Goal: Find specific page/section: Find specific page/section

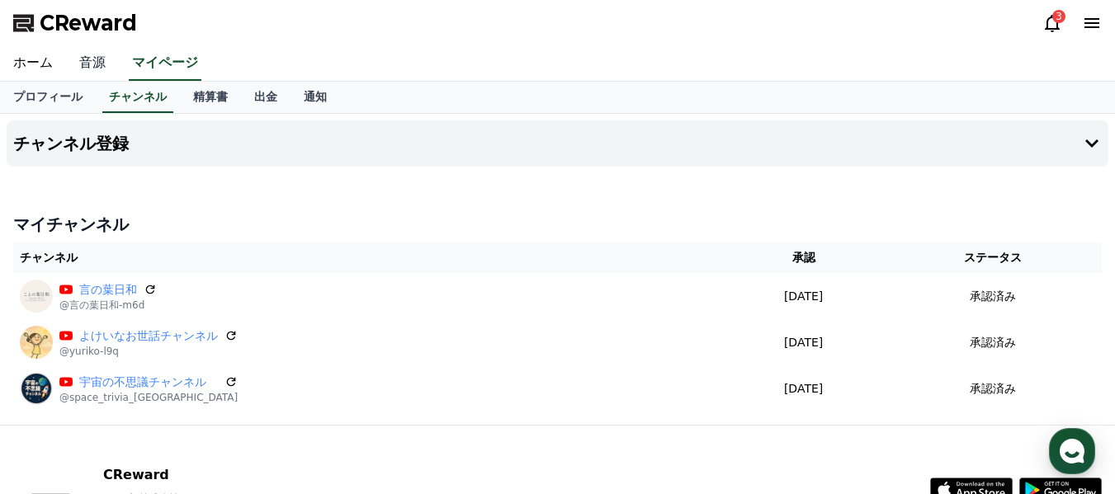
click at [84, 70] on link "音源" at bounding box center [92, 63] width 53 height 35
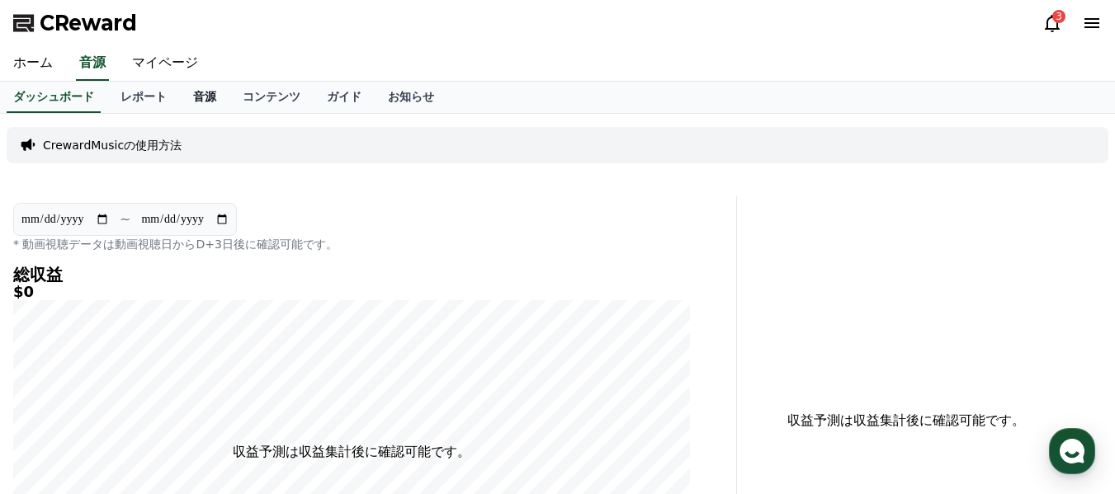
click at [180, 102] on link "音源" at bounding box center [205, 97] width 50 height 31
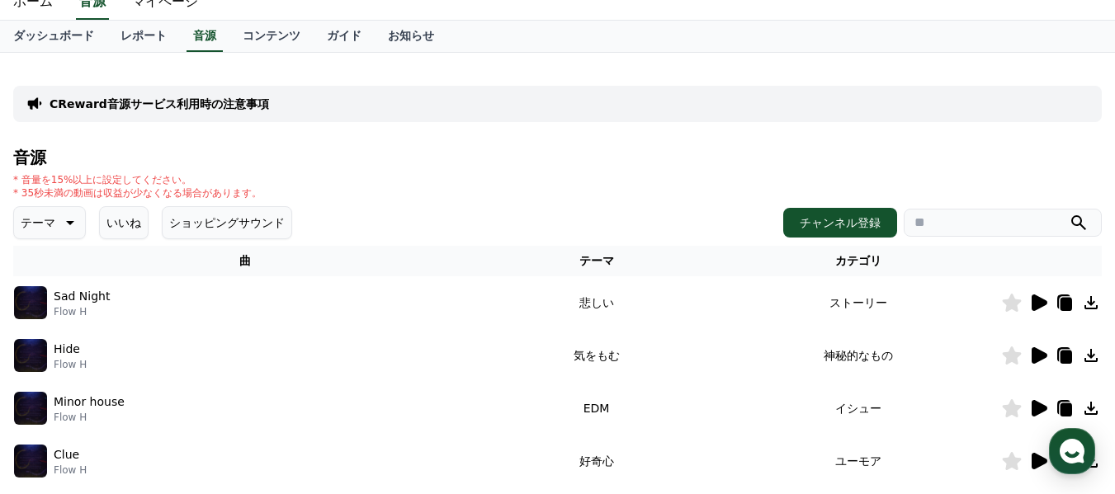
scroll to position [165, 0]
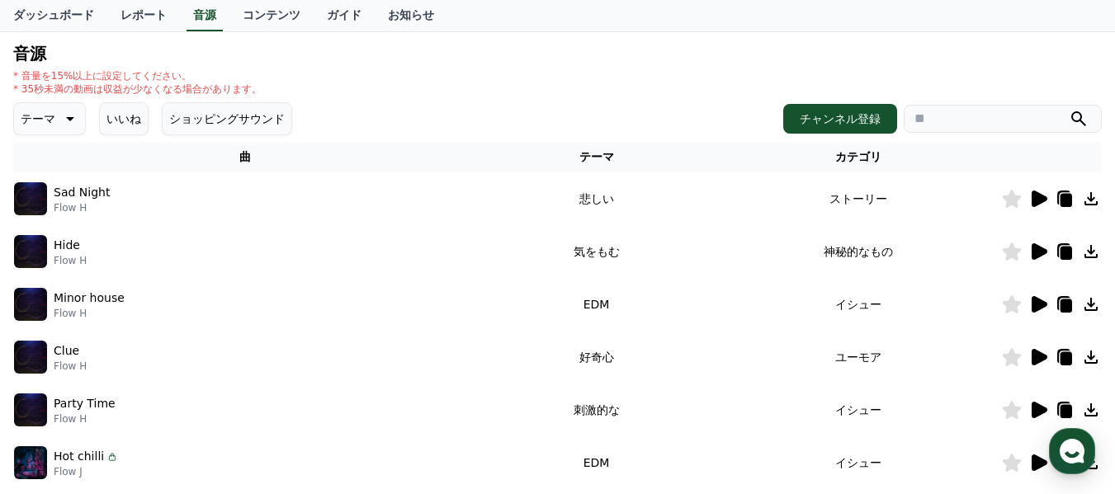
click at [925, 120] on input "search" at bounding box center [1002, 119] width 198 height 28
click at [1068, 109] on button "submit" at bounding box center [1078, 119] width 20 height 20
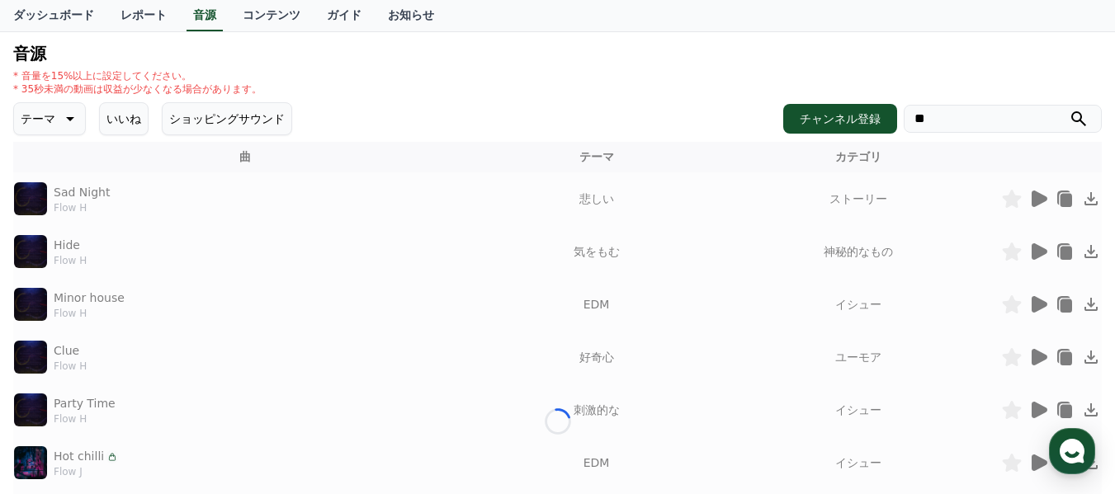
scroll to position [114, 0]
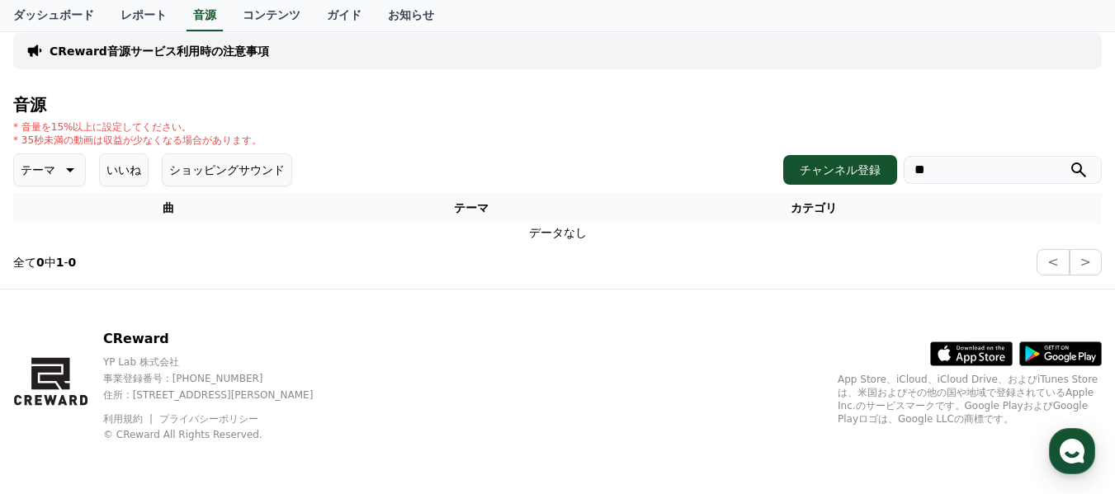
type input "*"
click at [942, 105] on h4 "音源" at bounding box center [557, 105] width 1088 height 18
click at [1048, 263] on button "<" at bounding box center [1052, 262] width 32 height 26
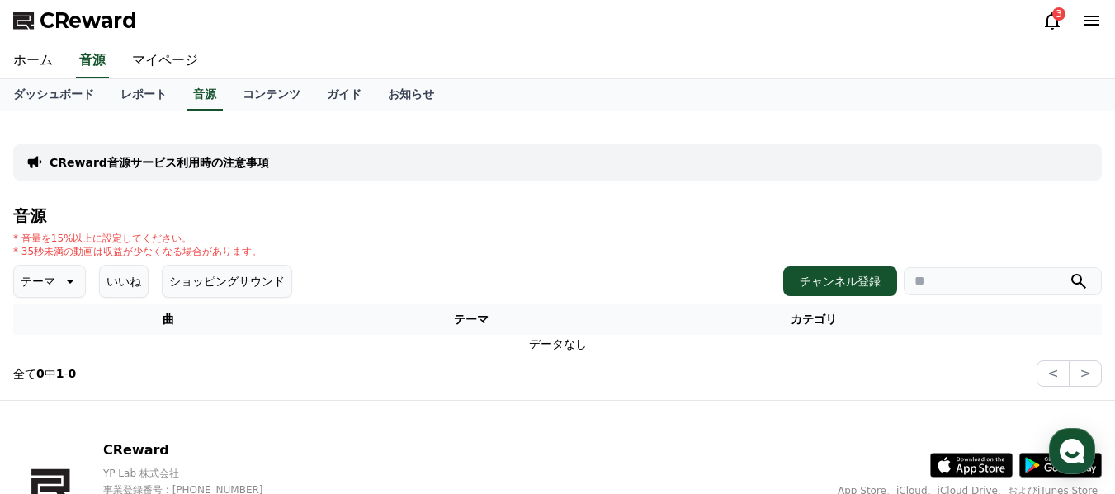
scroll to position [0, 0]
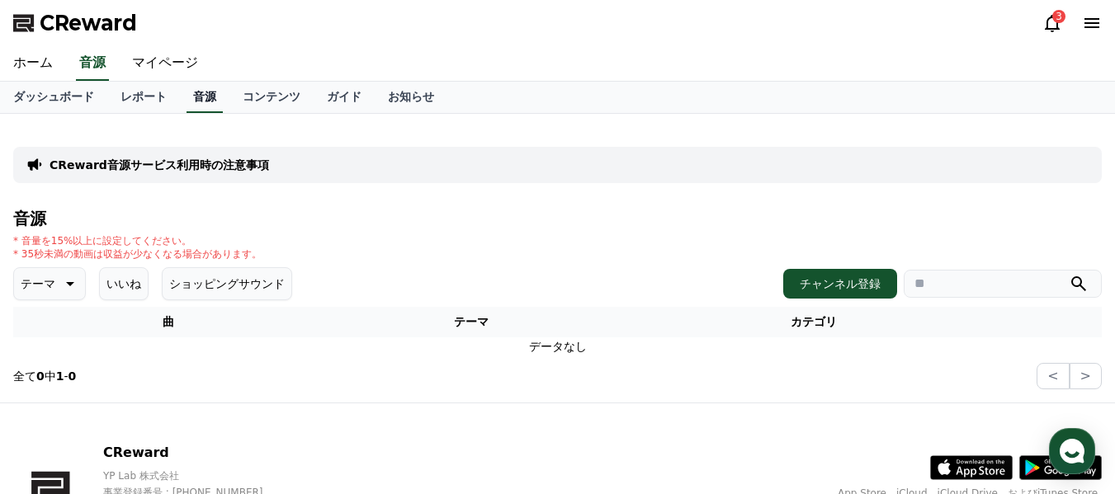
click at [186, 96] on link "音源" at bounding box center [204, 97] width 36 height 31
click at [557, 333] on th "テーマ" at bounding box center [471, 322] width 296 height 31
click at [523, 320] on th "テーマ" at bounding box center [471, 322] width 296 height 31
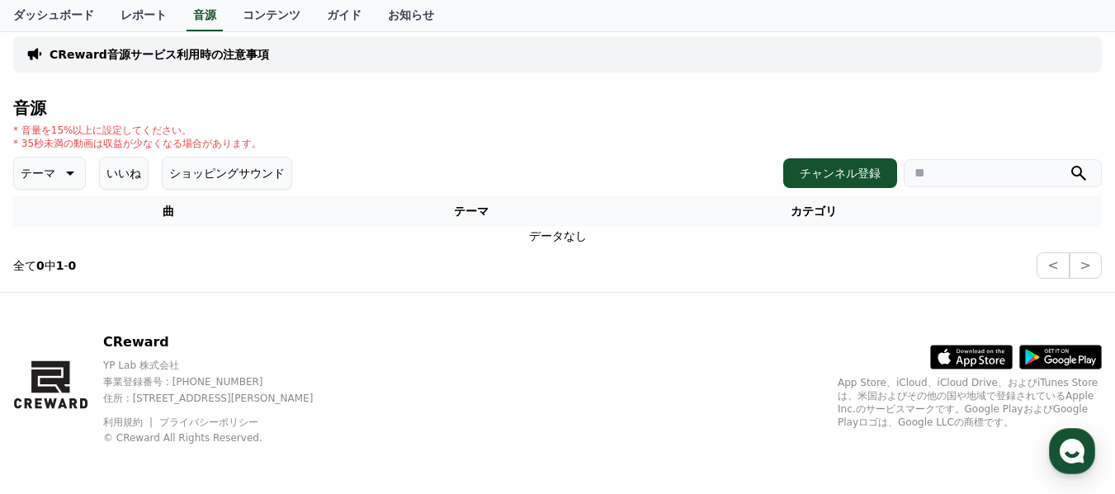
scroll to position [114, 0]
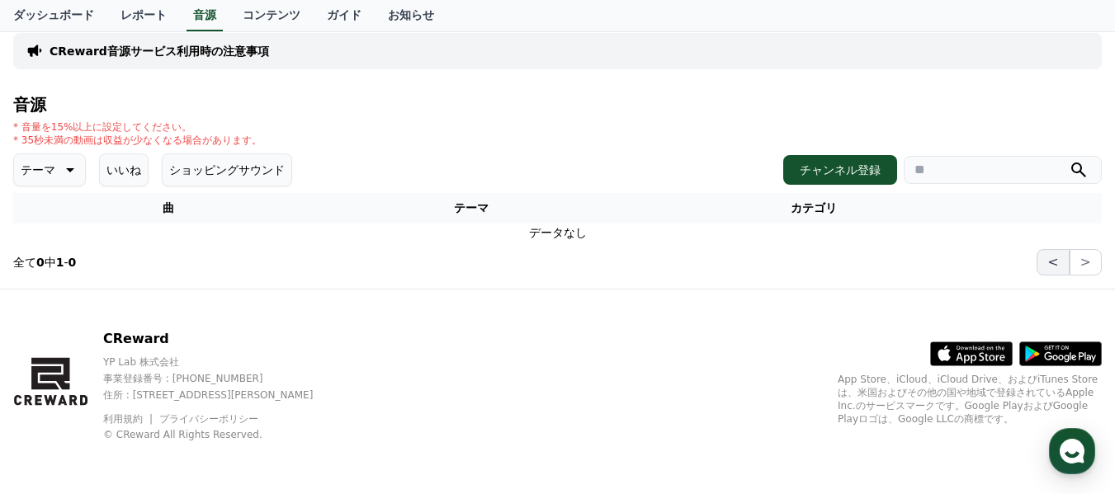
click at [1057, 268] on button "<" at bounding box center [1052, 262] width 32 height 26
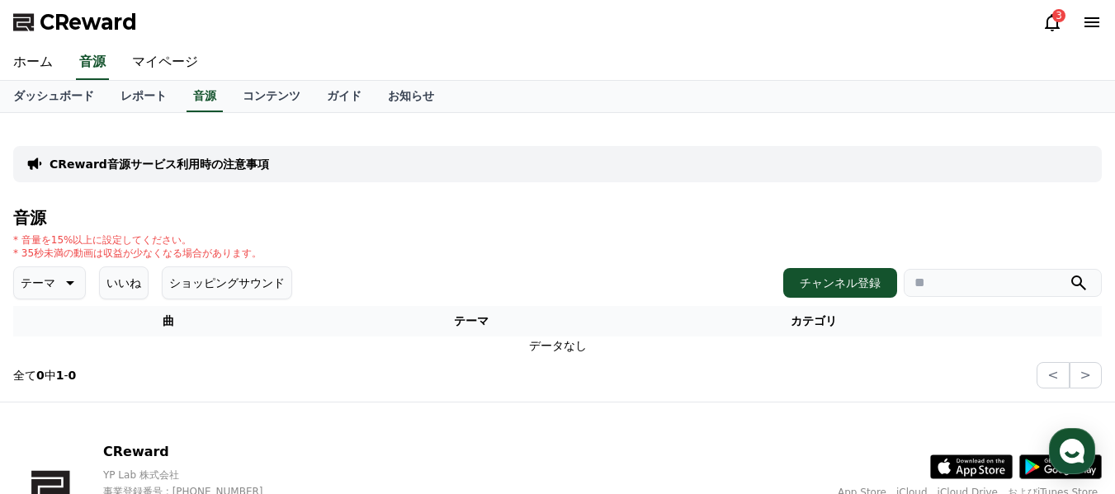
scroll to position [0, 0]
click at [186, 88] on link "音源" at bounding box center [204, 97] width 36 height 31
click at [86, 63] on link "音源" at bounding box center [92, 63] width 33 height 35
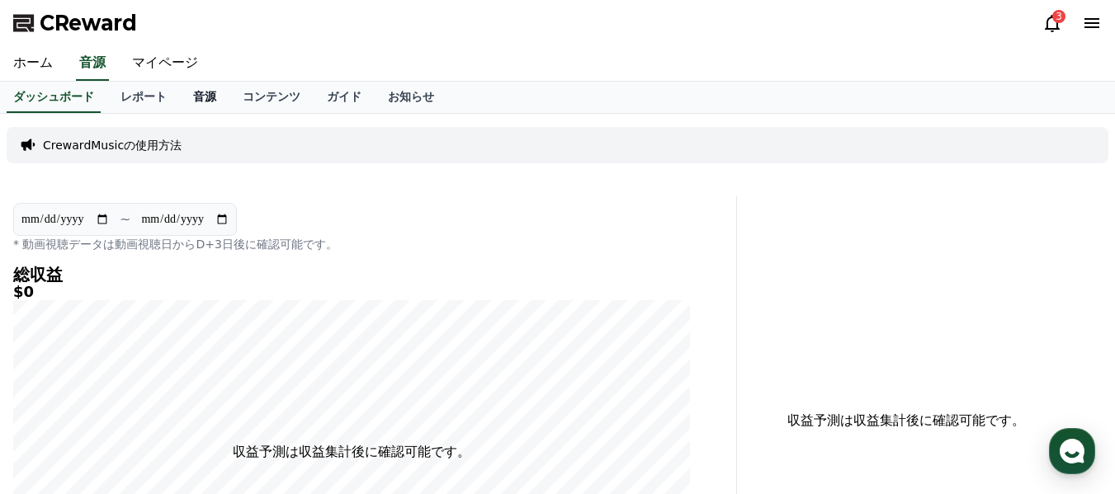
click at [180, 96] on link "音源" at bounding box center [205, 97] width 50 height 31
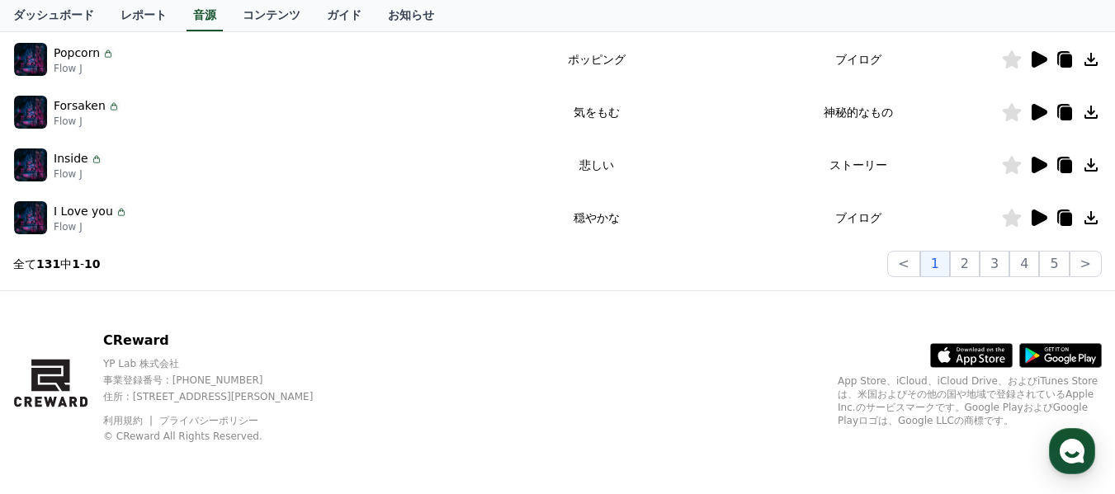
scroll to position [623, 0]
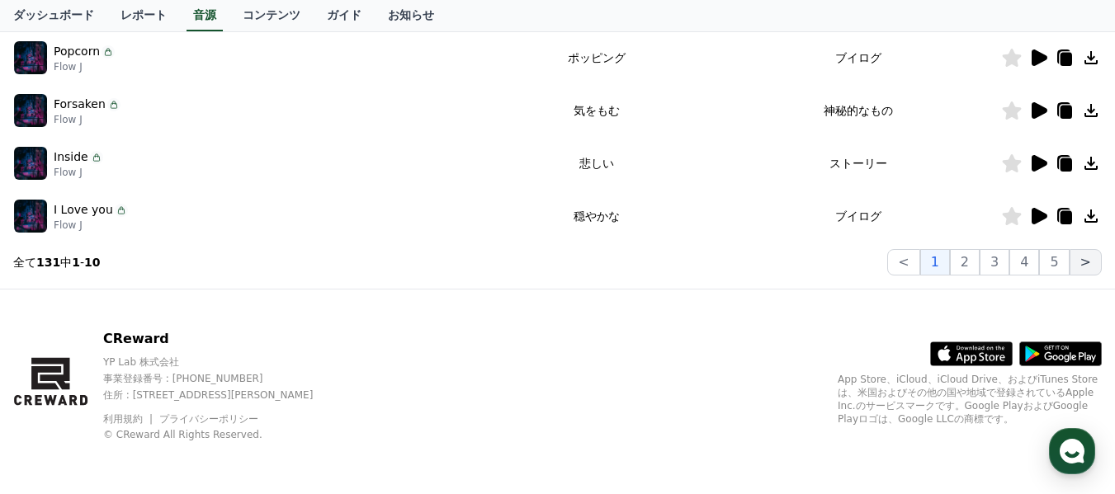
click at [1088, 266] on button ">" at bounding box center [1085, 262] width 32 height 26
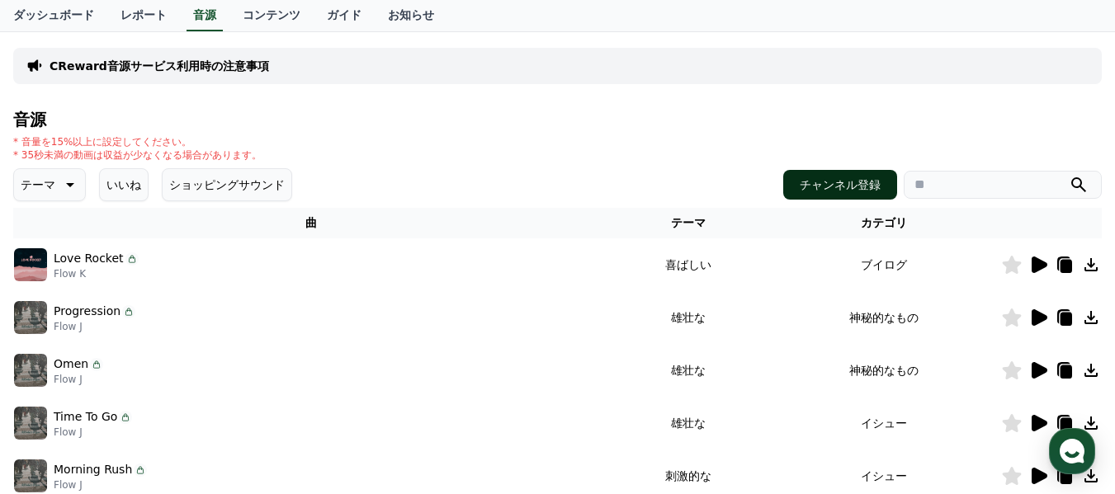
scroll to position [128, 0]
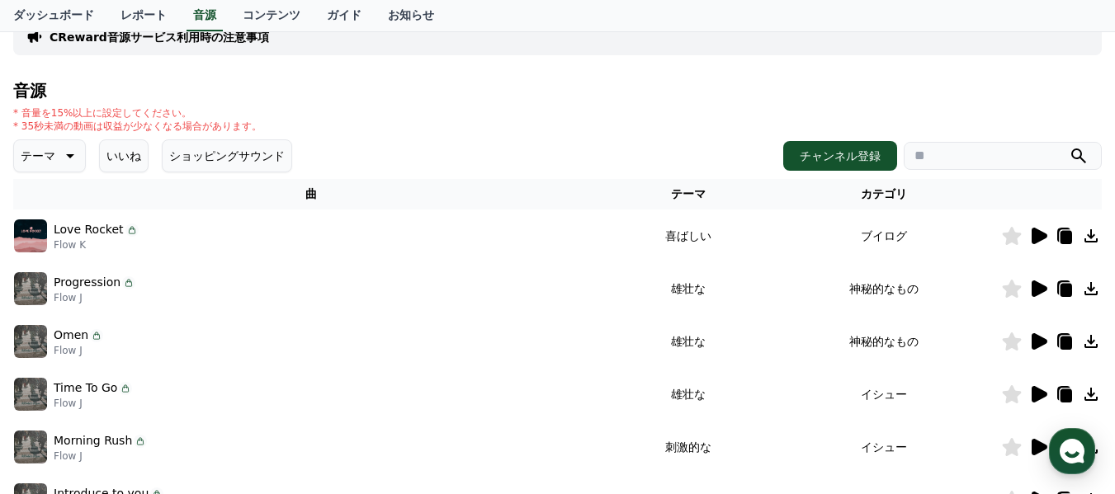
click at [1037, 234] on icon at bounding box center [1039, 236] width 16 height 17
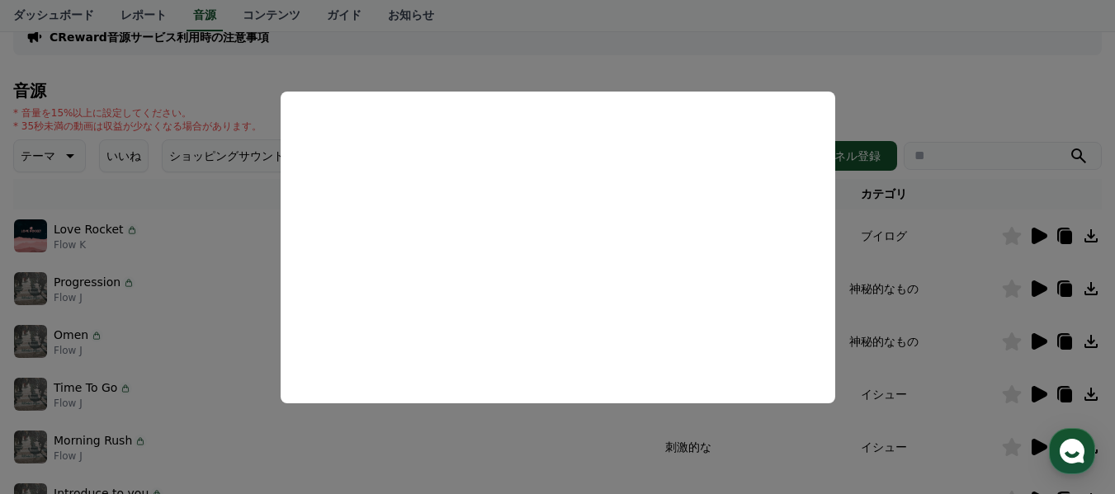
click at [955, 189] on button "close modal" at bounding box center [557, 247] width 1115 height 494
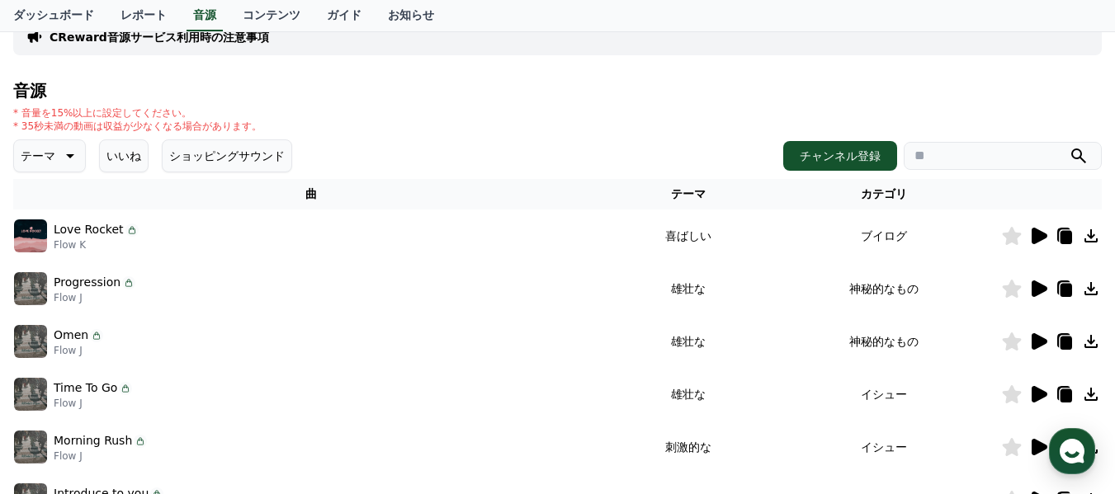
click at [1040, 287] on icon at bounding box center [1039, 289] width 16 height 17
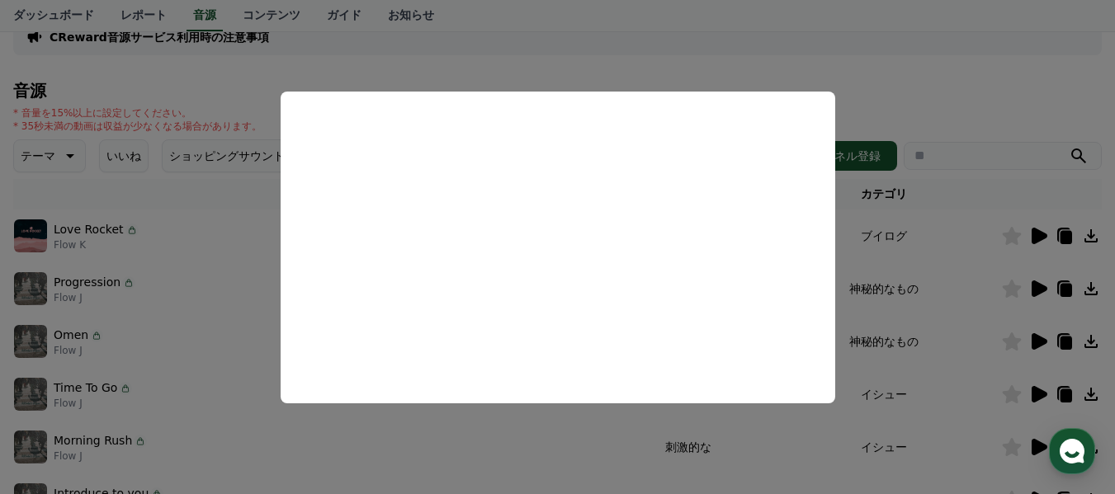
click at [955, 340] on button "close modal" at bounding box center [557, 247] width 1115 height 494
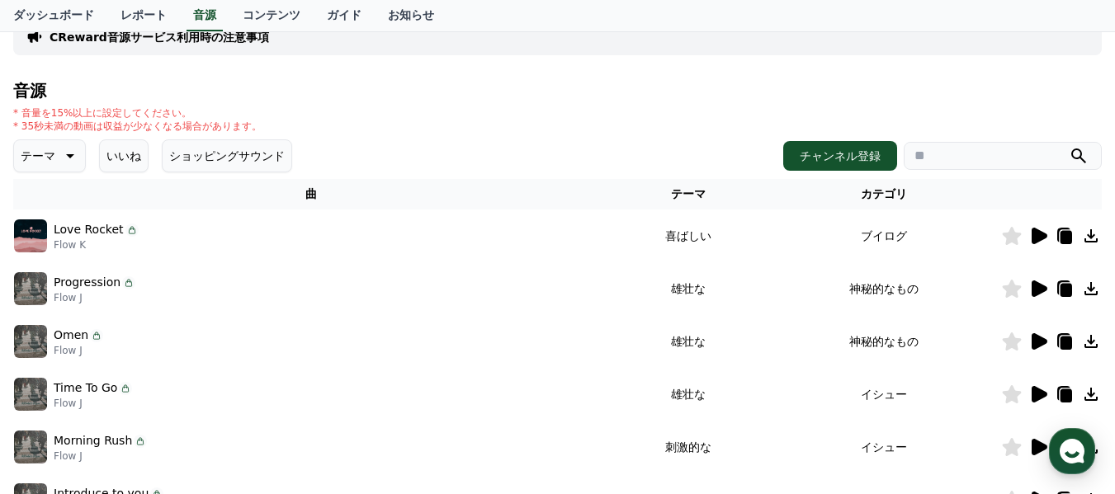
click at [1092, 342] on icon at bounding box center [1090, 341] width 13 height 13
